Goal: Information Seeking & Learning: Learn about a topic

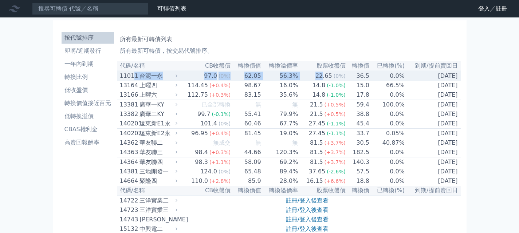
drag, startPoint x: 349, startPoint y: 75, endPoint x: 133, endPoint y: 76, distance: 215.9
click at [133, 78] on tr "11011 台泥一永 97.0 (0%) 62.05 56.3% 22.65 (0%) 36.5 0.0% [DATE]" at bounding box center [289, 76] width 344 height 10
click at [313, 52] on p "所有最新可轉債，按交易代號排序。" at bounding box center [289, 51] width 338 height 9
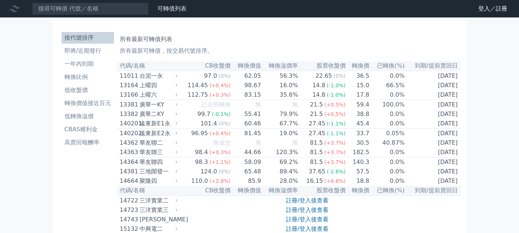
click at [89, 118] on li "低轉換溢價" at bounding box center [88, 116] width 52 height 9
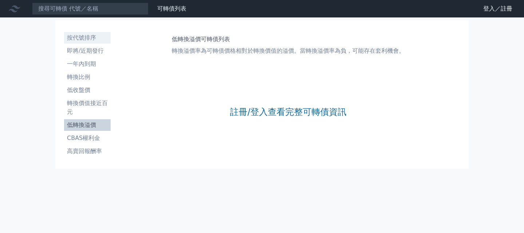
click at [92, 42] on li "按代號排序" at bounding box center [87, 37] width 47 height 9
